Goal: Find specific page/section: Find specific page/section

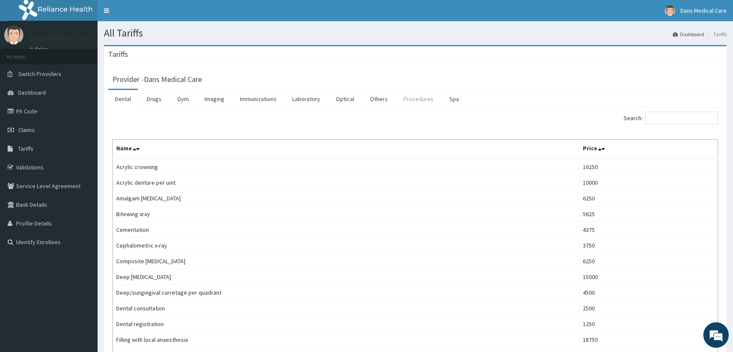
click at [424, 99] on link "Procedures" at bounding box center [419, 99] width 44 height 18
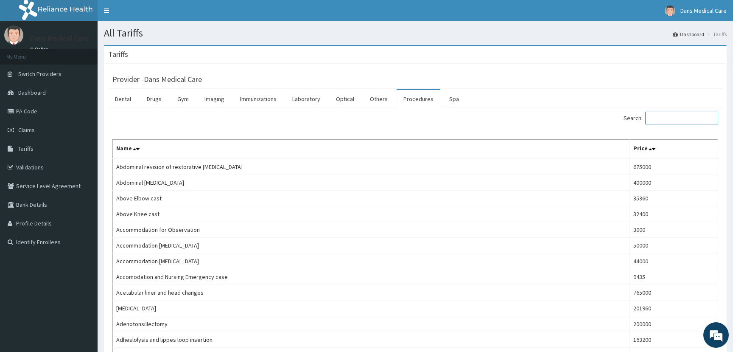
click at [695, 122] on input "Search:" at bounding box center [682, 118] width 73 height 13
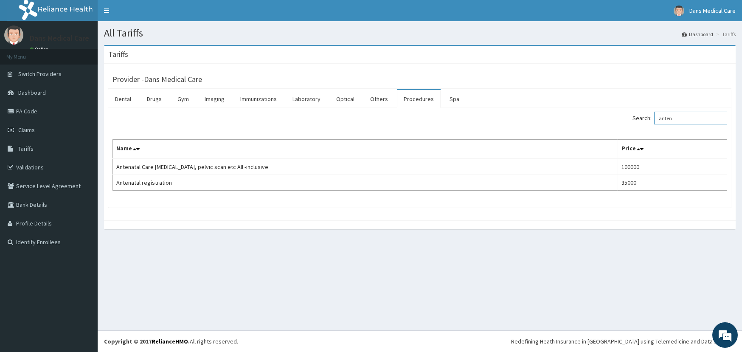
type input "anten"
click at [494, 135] on div "Search: anten Name Price Antenatal Care [MEDICAL_DATA], pelvic scan etc All -in…" at bounding box center [419, 151] width 615 height 79
click at [51, 209] on link "Bank Details" at bounding box center [49, 204] width 98 height 19
